Goal: Task Accomplishment & Management: Manage account settings

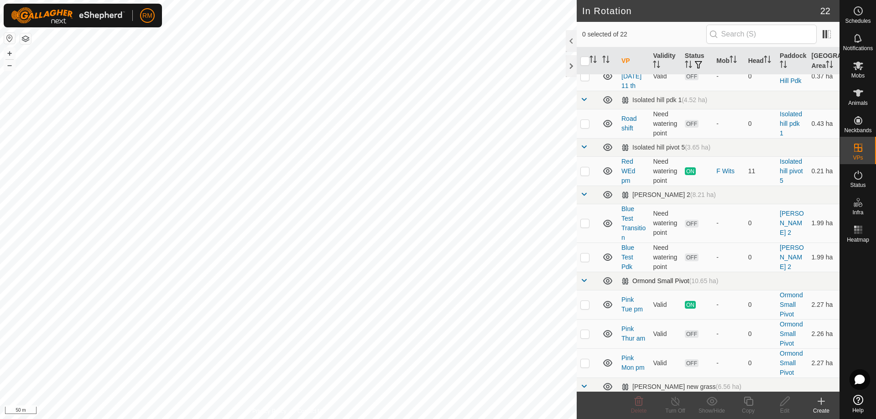
scroll to position [61, 0]
click at [588, 306] on p-checkbox at bounding box center [584, 304] width 9 height 7
click at [587, 307] on p-checkbox at bounding box center [584, 304] width 9 height 7
click at [583, 305] on p-checkbox at bounding box center [584, 304] width 9 height 7
checkbox input "true"
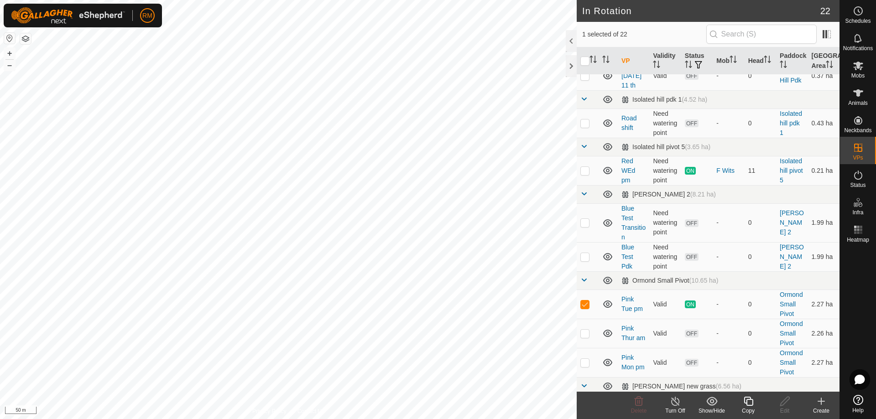
click at [675, 403] on icon at bounding box center [675, 401] width 11 height 11
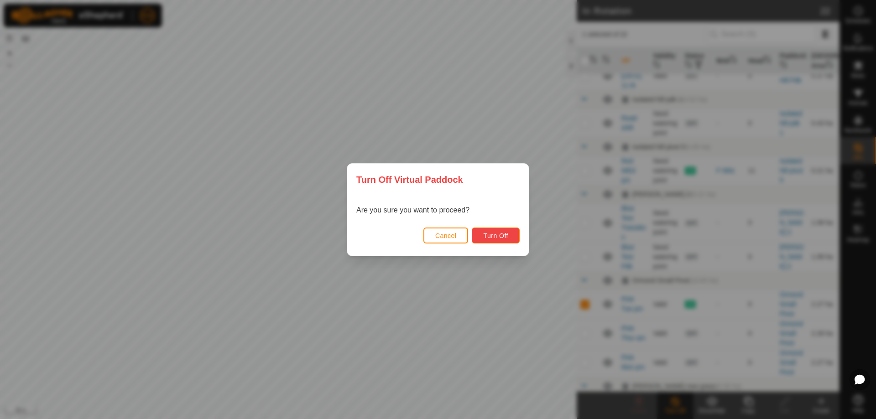
click at [498, 234] on span "Turn Off" at bounding box center [495, 235] width 25 height 7
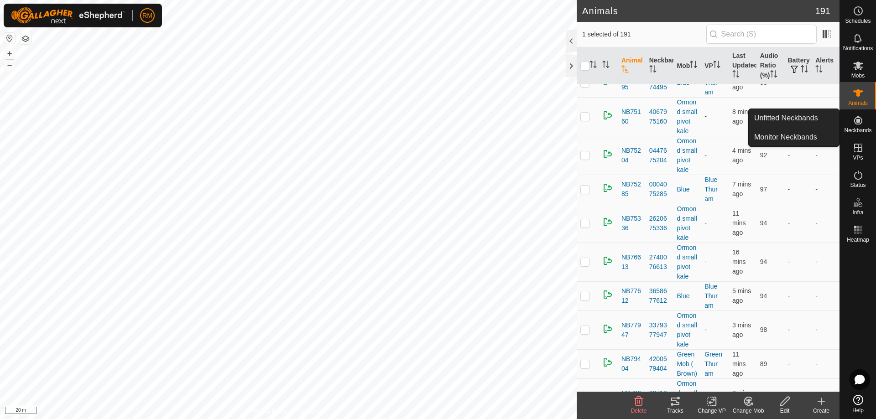
scroll to position [4226, 0]
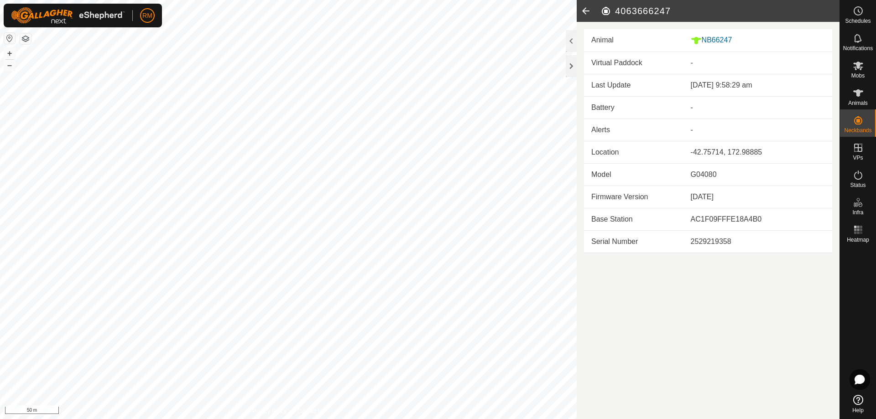
click at [584, 10] on icon at bounding box center [586, 11] width 18 height 22
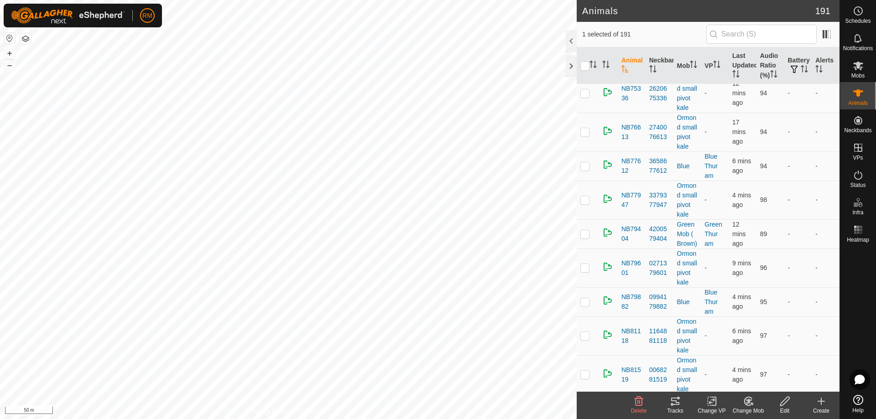
scroll to position [4335, 0]
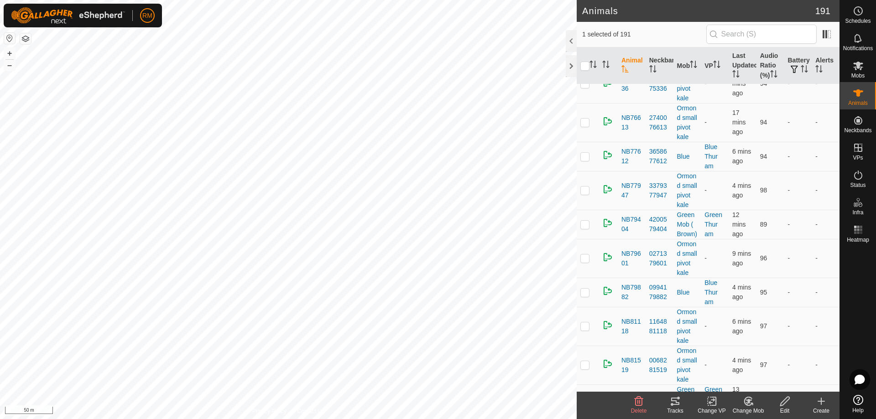
click at [748, 400] on icon at bounding box center [748, 401] width 6 height 5
click at [770, 361] on link "Choose Mob..." at bounding box center [775, 362] width 90 height 18
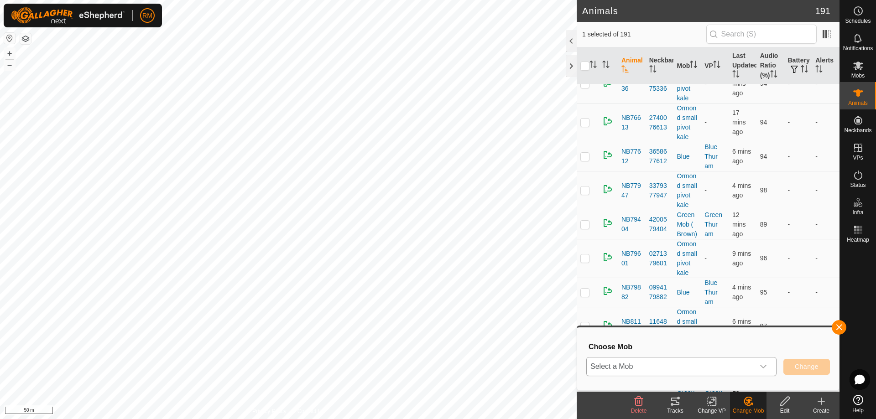
click at [764, 367] on icon "dropdown trigger" at bounding box center [763, 367] width 6 height 4
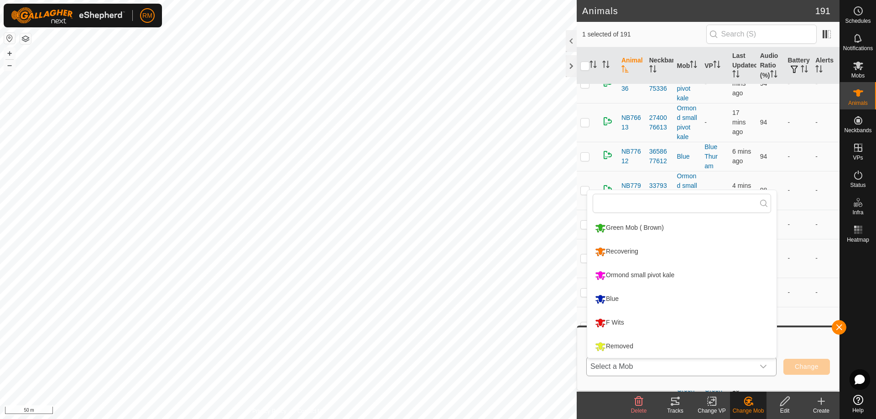
click at [624, 299] on li "Blue" at bounding box center [681, 299] width 189 height 23
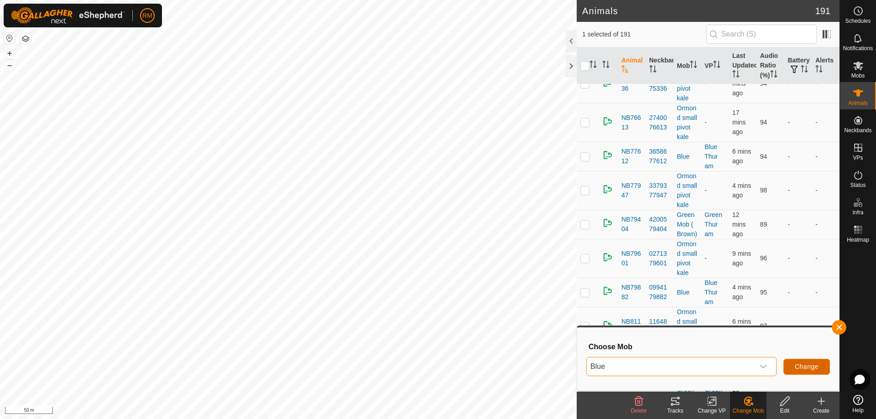
click at [800, 367] on span "Change" at bounding box center [807, 366] width 24 height 7
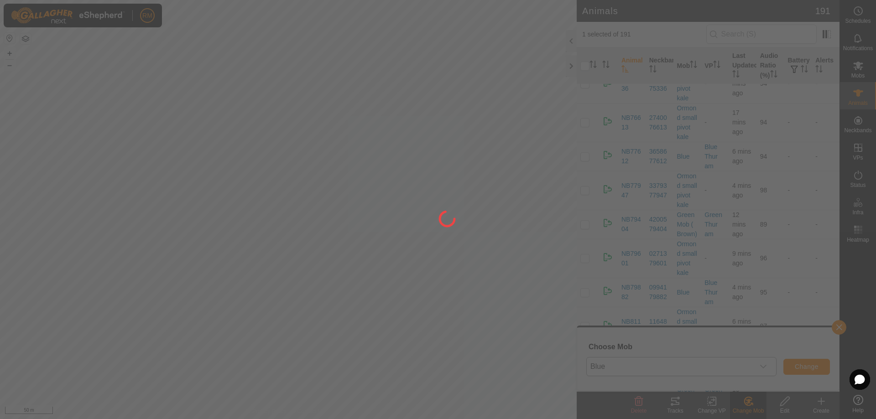
checkbox input "false"
